Goal: Book appointment/travel/reservation

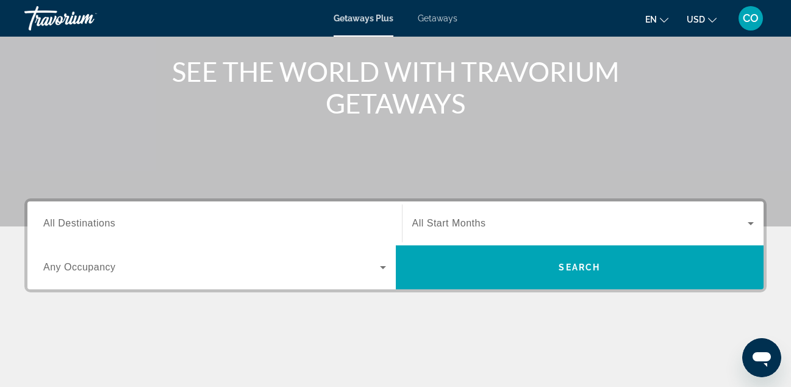
click at [212, 224] on input "Destination All Destinations" at bounding box center [214, 224] width 343 height 15
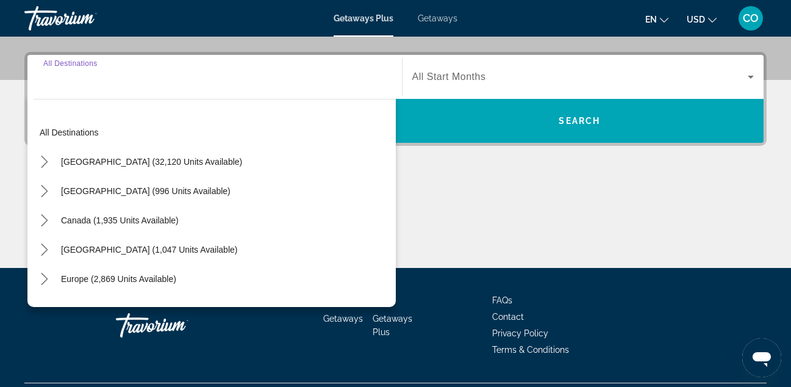
scroll to position [298, 0]
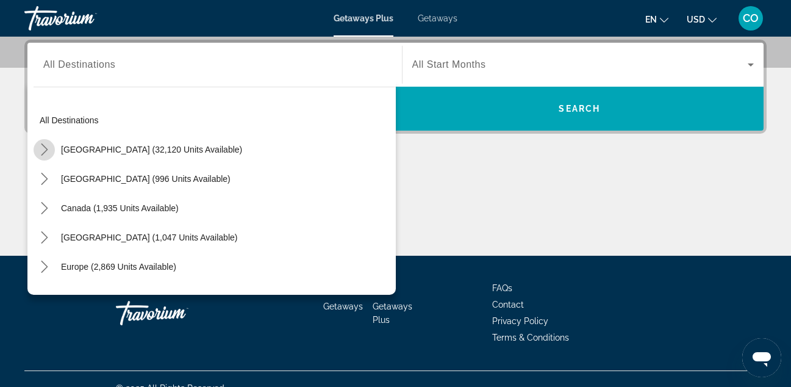
click at [43, 147] on icon "Toggle United States (32,120 units available) submenu" at bounding box center [44, 149] width 12 height 12
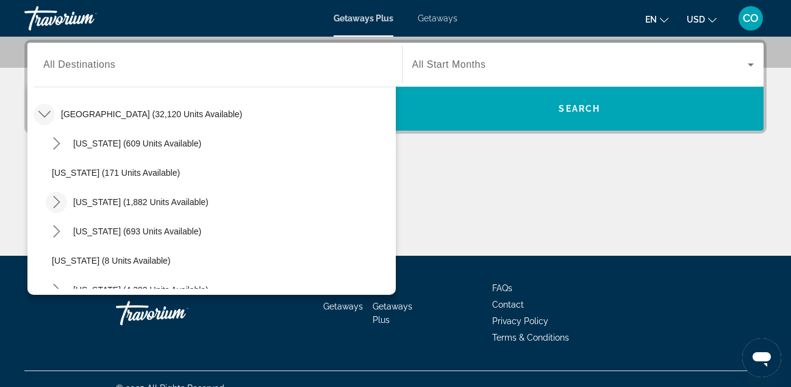
click at [56, 198] on icon "Toggle California (1,882 units available) submenu" at bounding box center [56, 202] width 7 height 12
click at [443, 63] on span "All Start Months" at bounding box center [449, 64] width 74 height 10
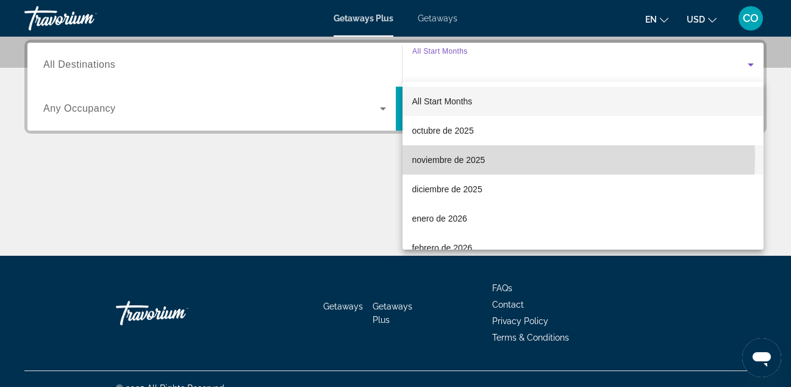
click at [442, 157] on span "noviembre de 2025" at bounding box center [448, 159] width 73 height 15
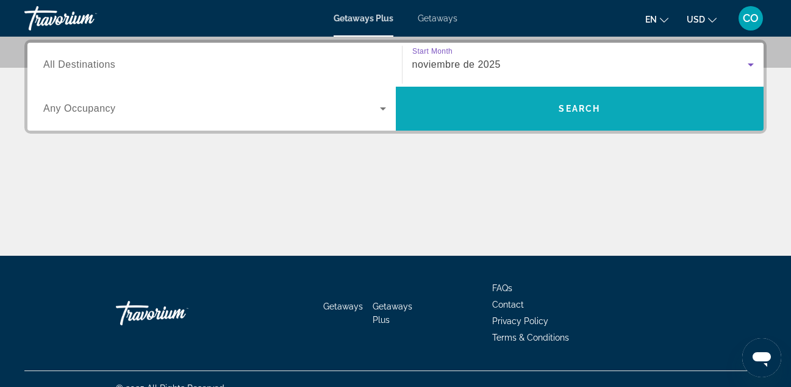
click at [515, 95] on span "Search" at bounding box center [580, 108] width 368 height 29
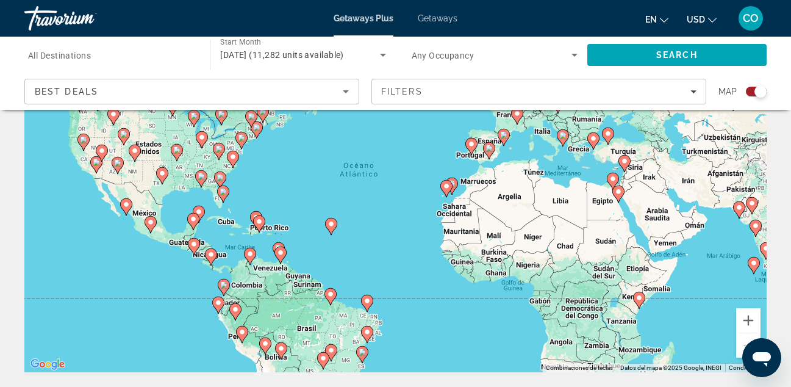
click at [606, 158] on div "Para activar la función de arrastrar con el teclado, presiona Alt + Intro. Una …" at bounding box center [395, 189] width 742 height 366
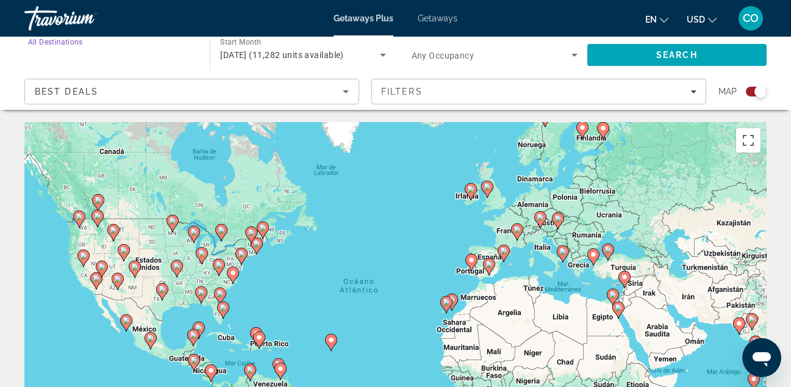
click at [162, 54] on input "Destination All Destinations" at bounding box center [111, 55] width 166 height 15
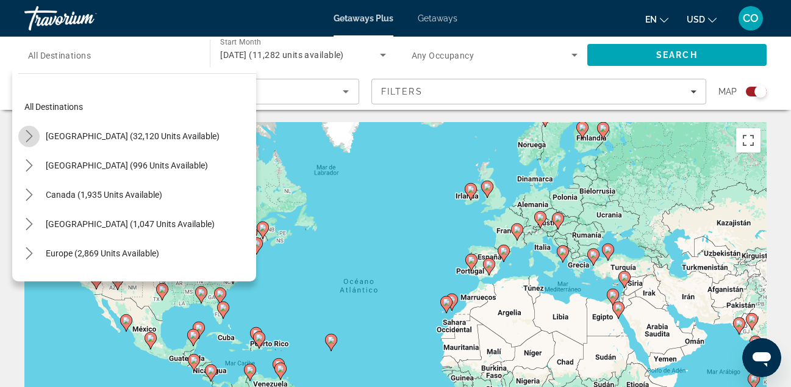
click at [22, 140] on mat-icon "Toggle United States (32,120 units available) submenu" at bounding box center [28, 136] width 21 height 21
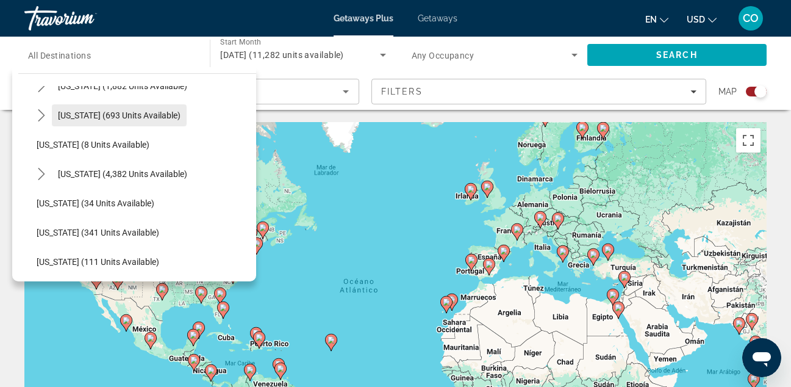
scroll to position [138, 0]
click at [45, 170] on icon "Toggle Florida (4,382 units available) submenu" at bounding box center [41, 173] width 12 height 12
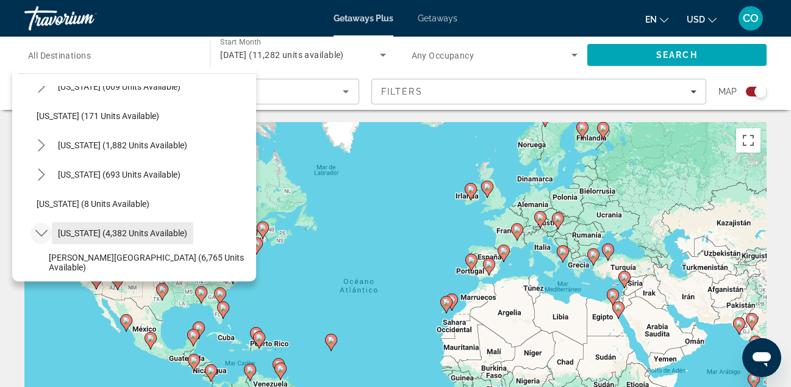
scroll to position [80, 0]
click at [40, 142] on icon "Toggle California (1,882 units available) submenu" at bounding box center [41, 144] width 12 height 12
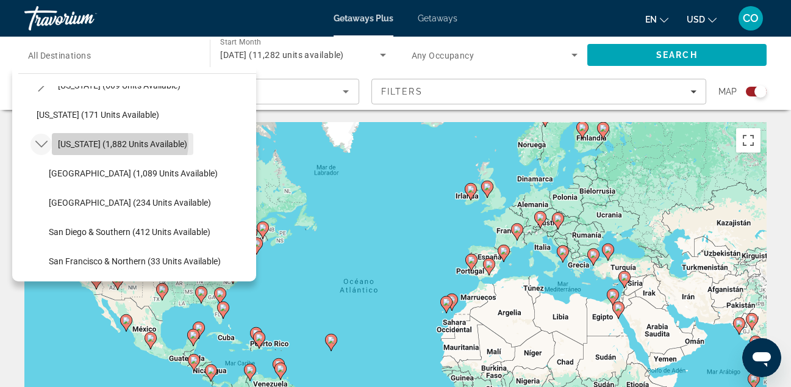
click at [108, 142] on span "[US_STATE] (1,882 units available)" at bounding box center [122, 144] width 129 height 10
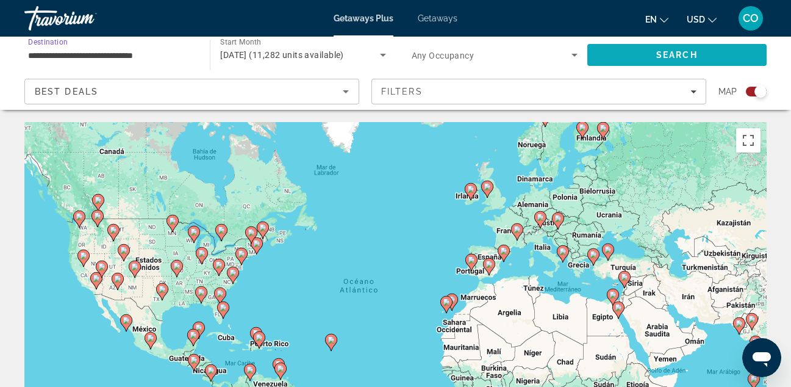
click at [607, 52] on span "Search" at bounding box center [676, 54] width 179 height 29
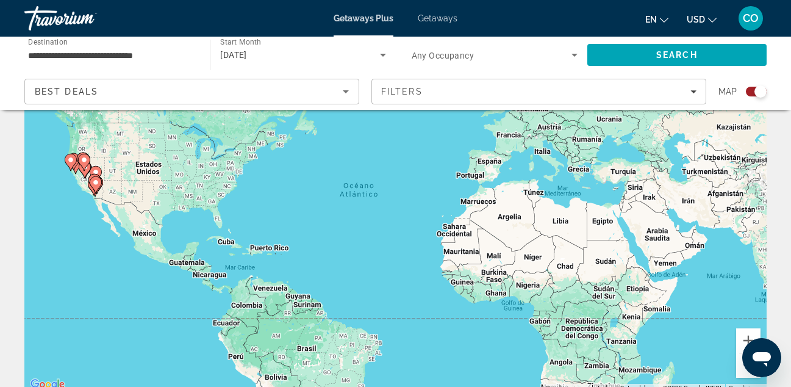
scroll to position [93, 0]
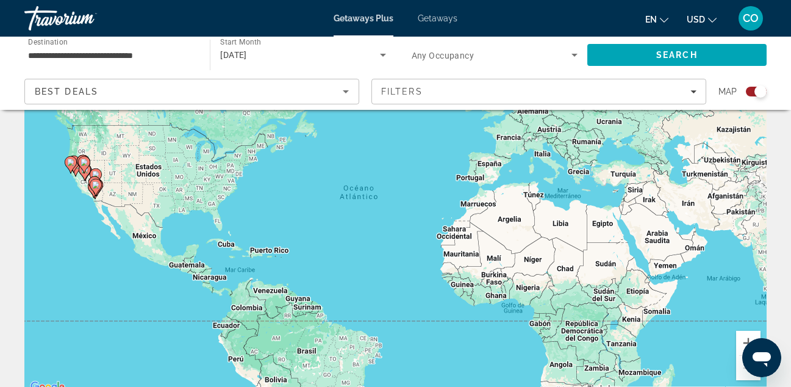
click at [96, 187] on image "Main content" at bounding box center [95, 184] width 7 height 7
type input "**********"
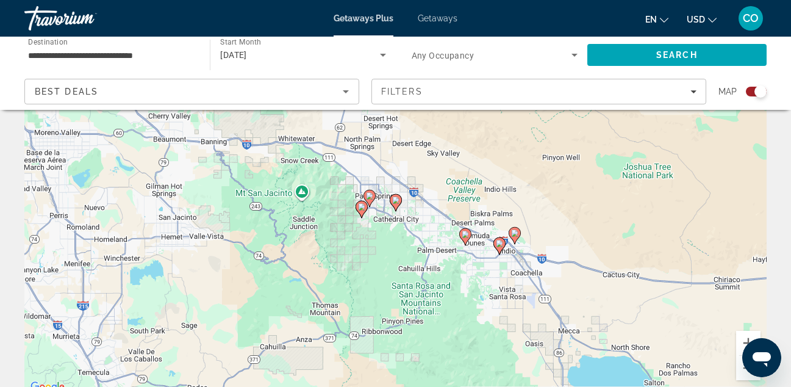
click at [367, 212] on gmp-advanced-marker "Main content" at bounding box center [362, 209] width 12 height 18
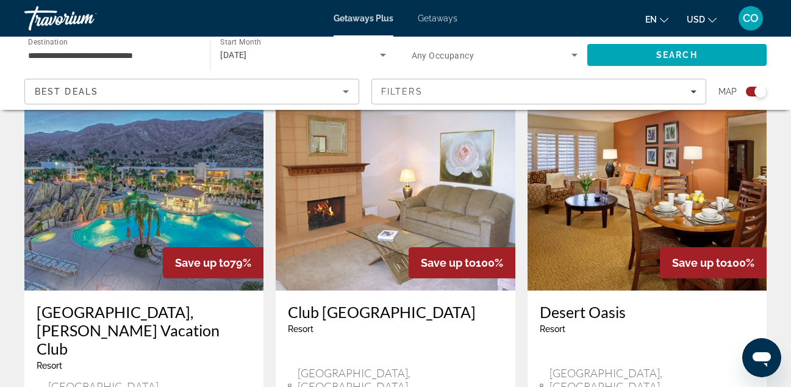
scroll to position [437, 0]
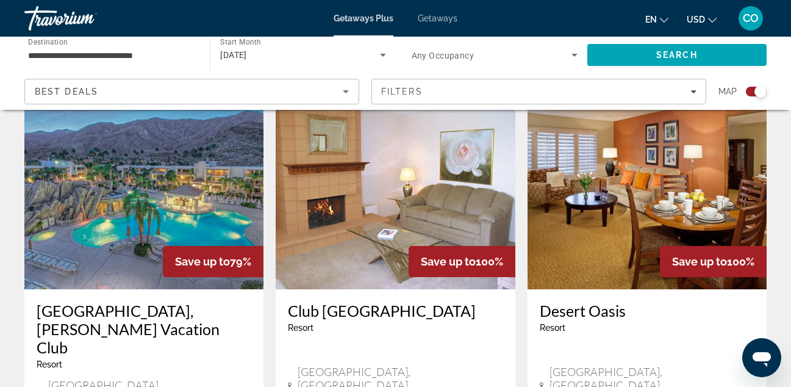
click at [195, 217] on img "Main content" at bounding box center [143, 191] width 239 height 195
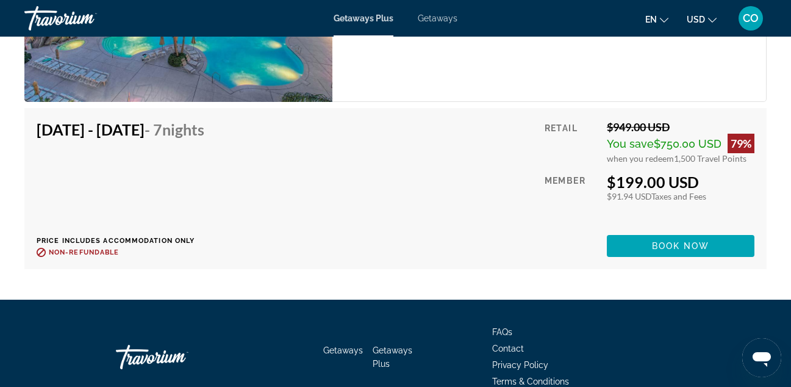
scroll to position [2456, 0]
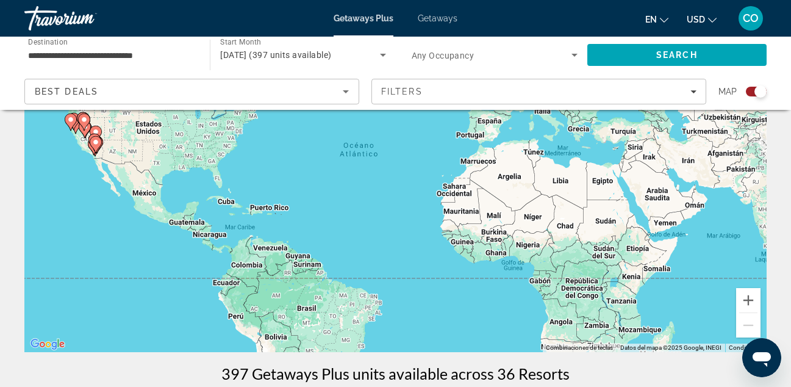
scroll to position [103, 0]
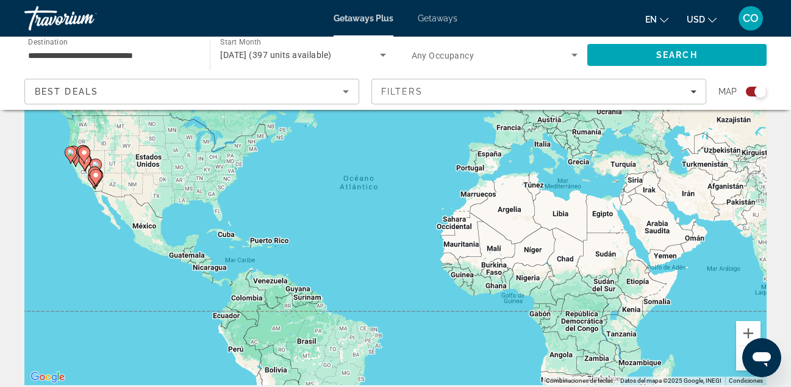
click at [174, 60] on input "**********" at bounding box center [111, 55] width 166 height 15
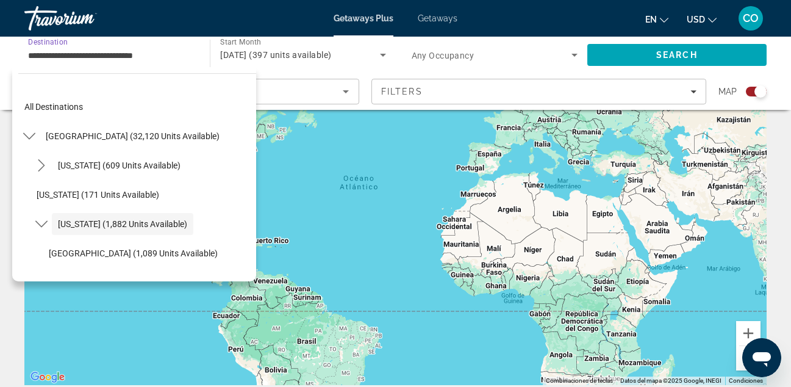
scroll to position [43, 0]
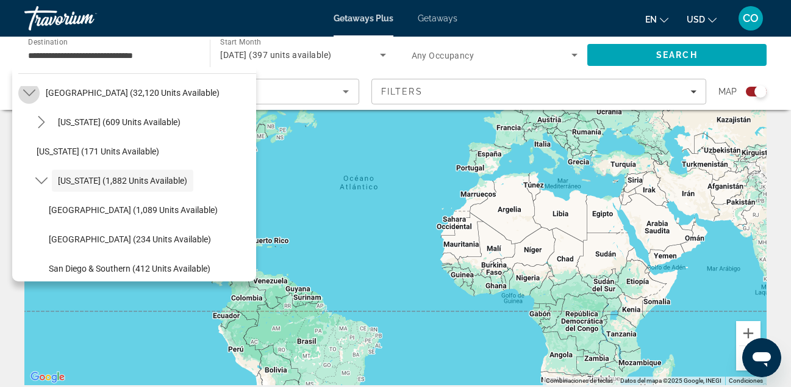
click at [37, 96] on mat-icon "Toggle United States (32,120 units available) submenu" at bounding box center [28, 92] width 21 height 21
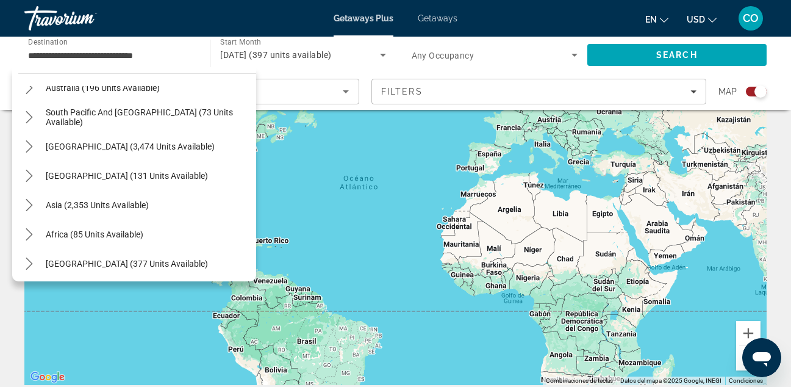
scroll to position [198, 0]
